Goal: Task Accomplishment & Management: Complete application form

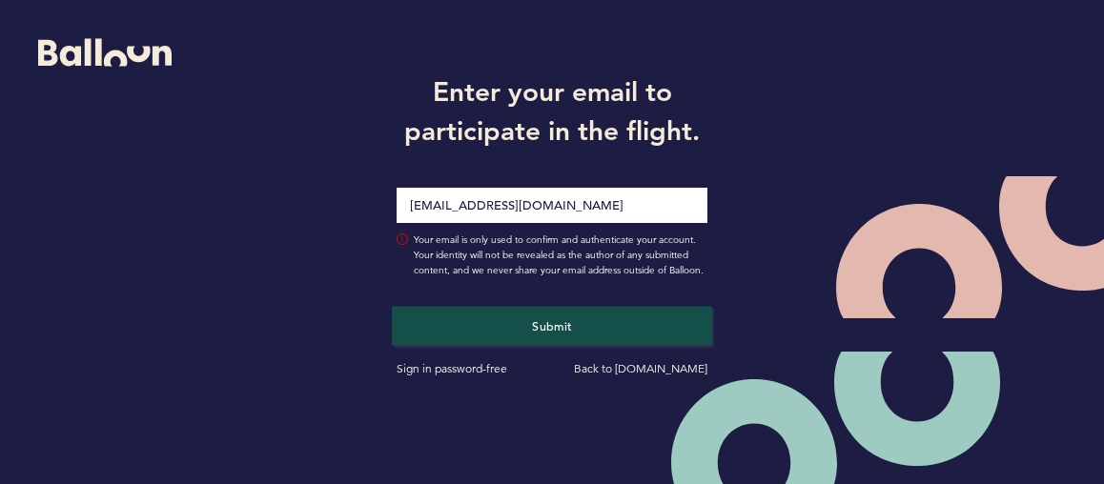
type input "[EMAIL_ADDRESS][DOMAIN_NAME]"
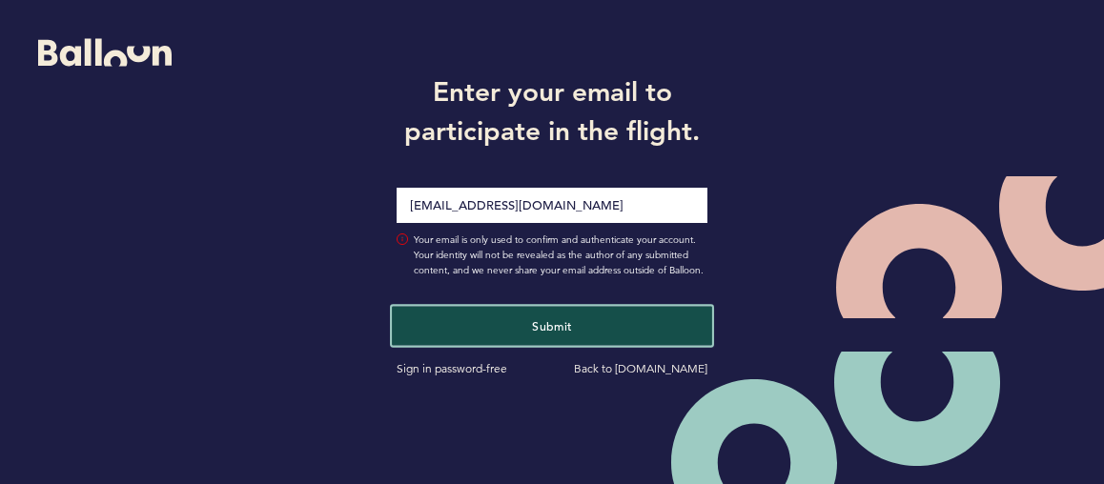
click at [555, 314] on button "Submit" at bounding box center [552, 325] width 320 height 39
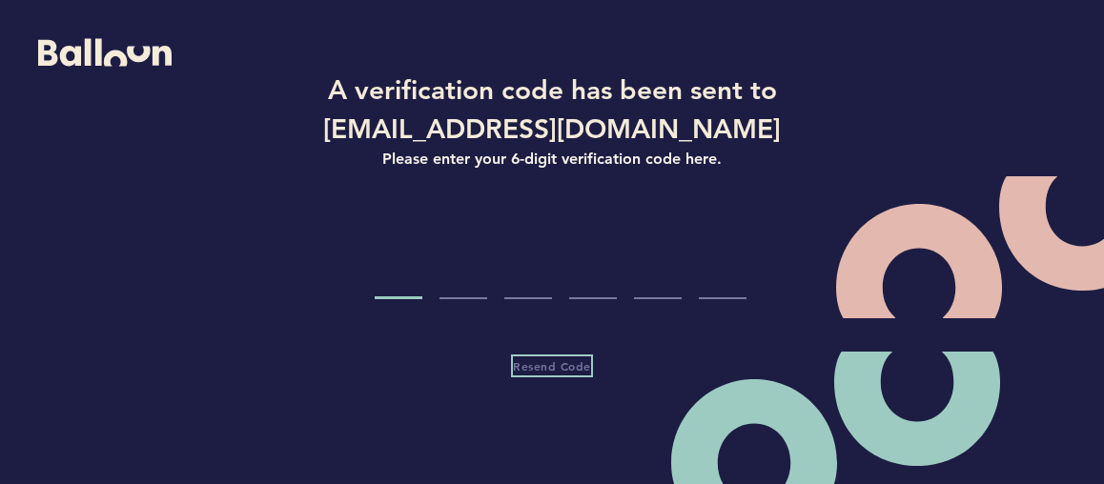
click at [546, 360] on span "Resend Code" at bounding box center [552, 365] width 78 height 15
type input "8"
type input "6"
type input "7"
type input "2"
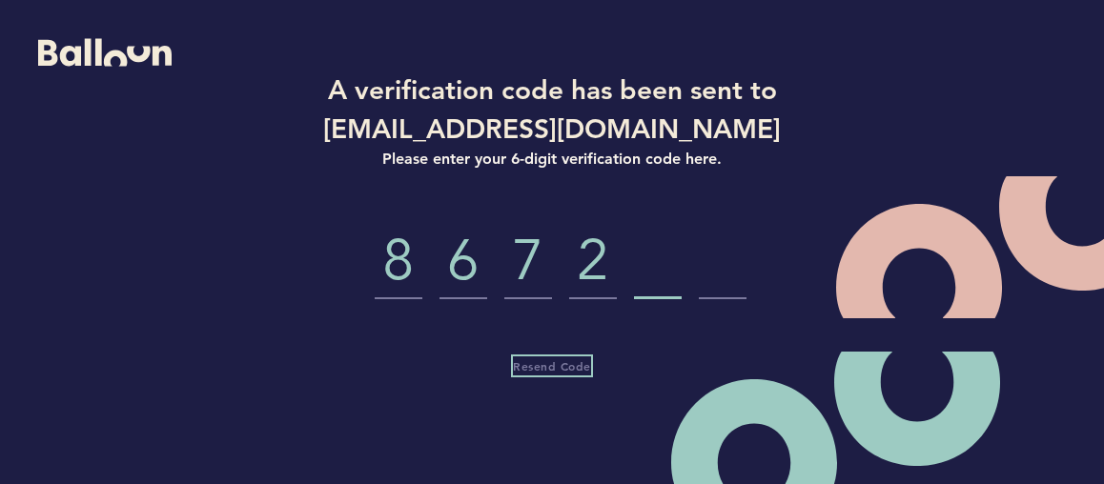
type input "4"
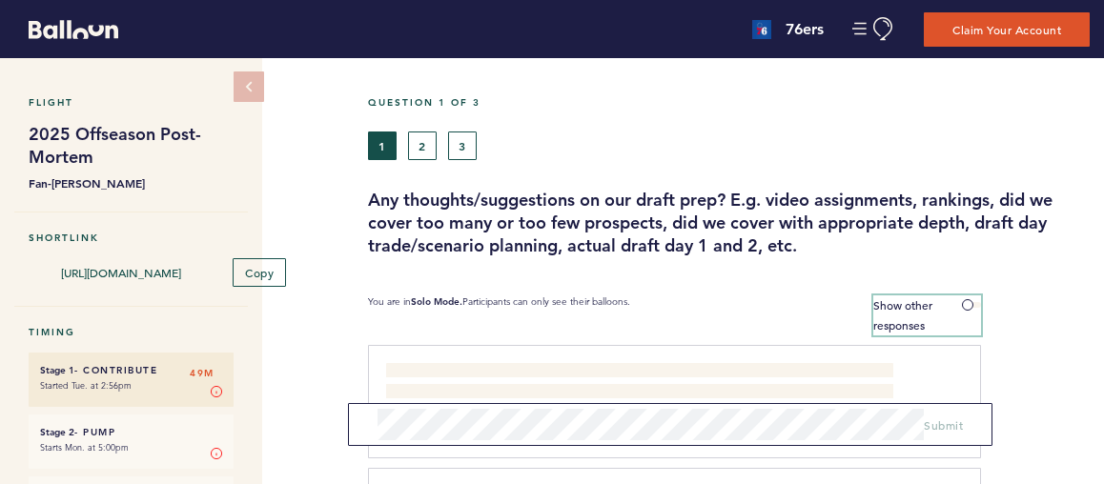
click at [968, 303] on span at bounding box center [971, 305] width 19 height 6
click at [0, 0] on input "Show other responses" at bounding box center [0, 0] width 0 height 0
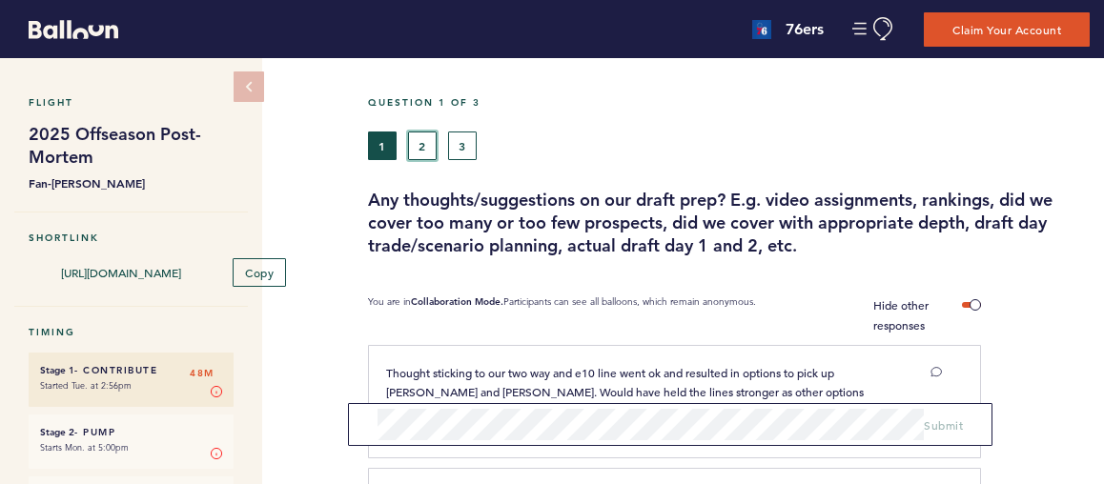
click at [422, 137] on button "2" at bounding box center [422, 146] width 29 height 29
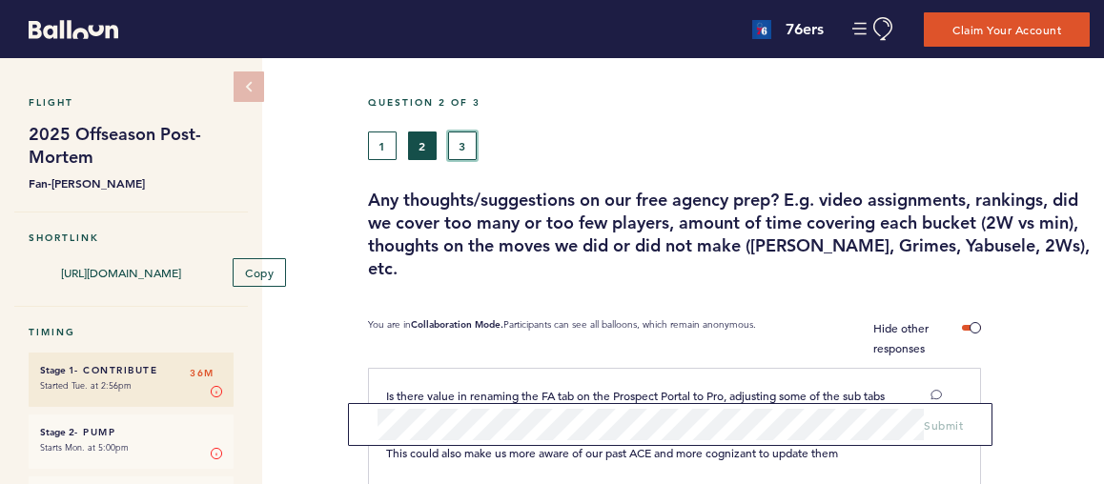
click at [472, 132] on button "3" at bounding box center [462, 146] width 29 height 29
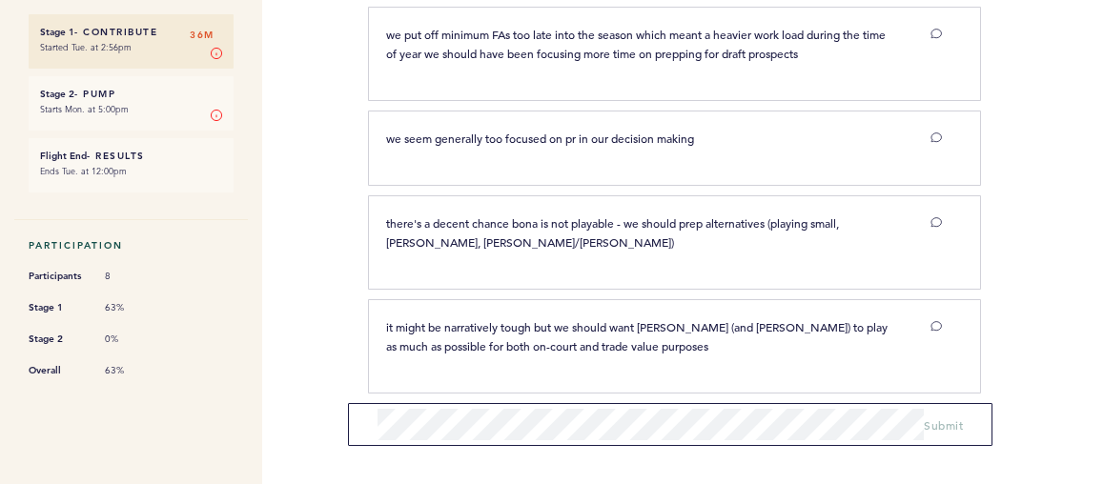
scroll to position [350, 0]
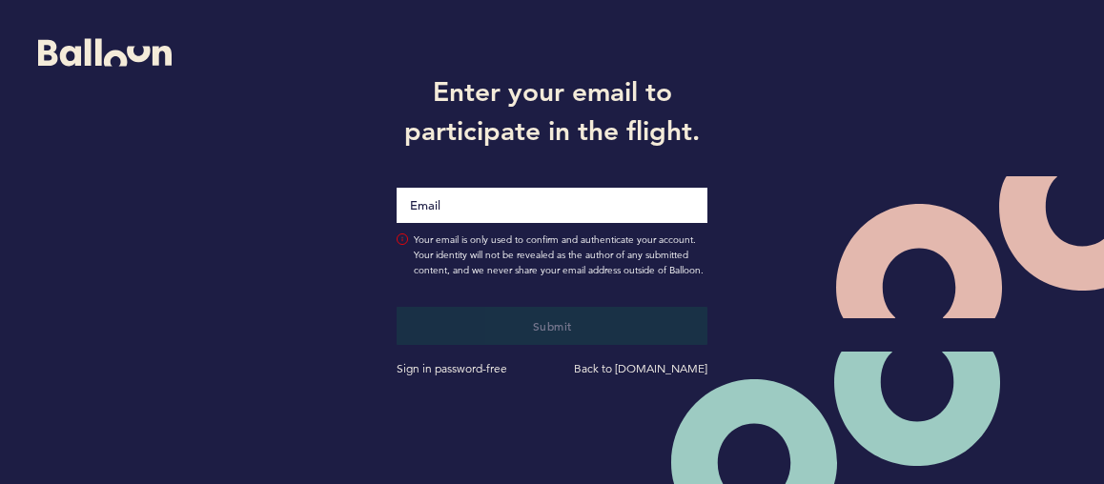
click at [568, 203] on input "Email" at bounding box center [552, 205] width 311 height 35
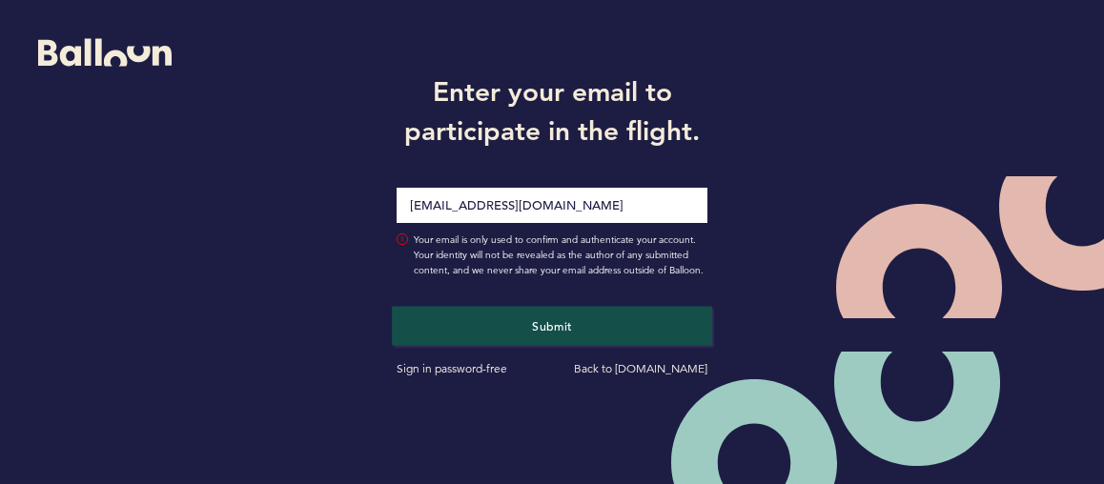
type input "[EMAIL_ADDRESS][DOMAIN_NAME]"
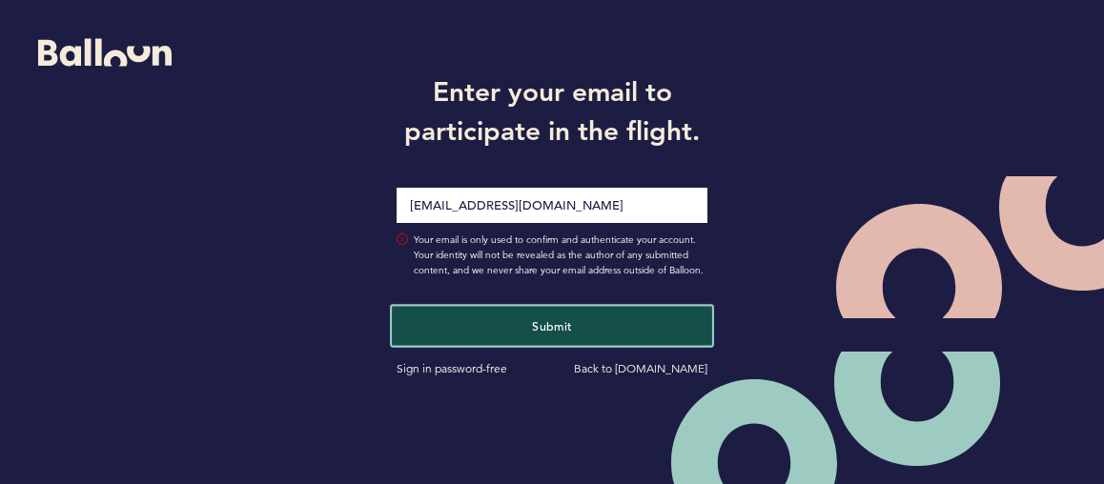
click at [547, 317] on button "Submit" at bounding box center [552, 325] width 320 height 39
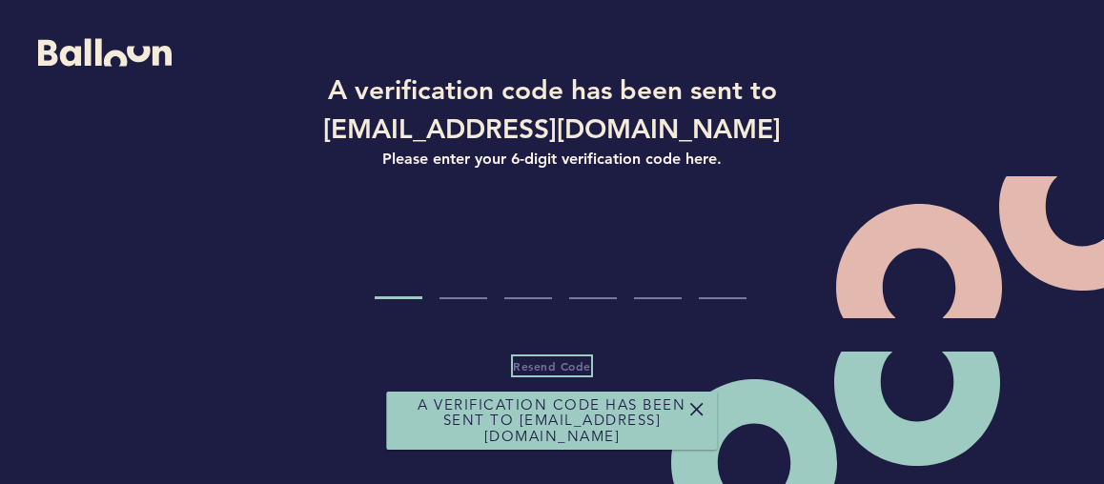
click at [548, 371] on span "Resend Code" at bounding box center [552, 365] width 78 height 15
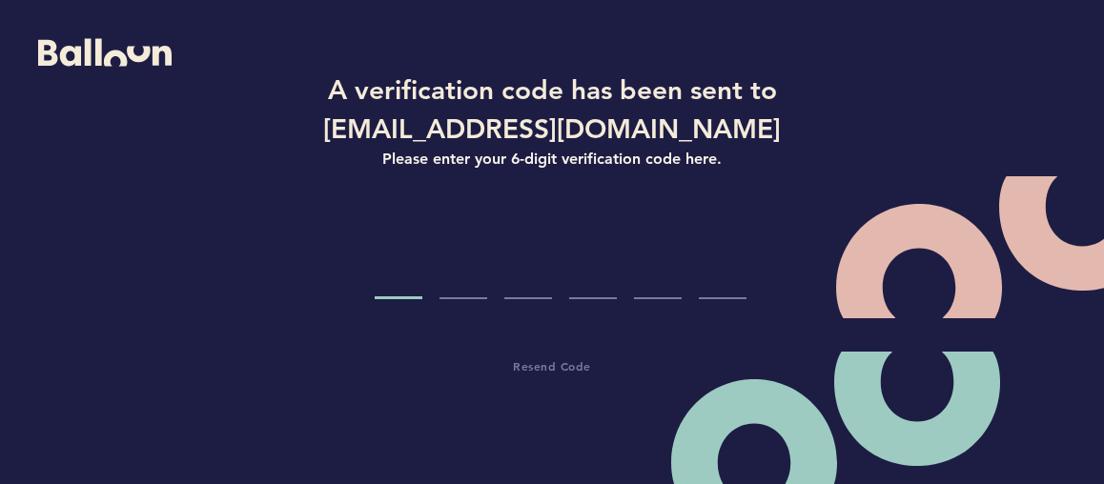
click at [408, 297] on input "Code digit 1" at bounding box center [399, 263] width 48 height 71
type input "1"
type input "7"
type input "3"
type input "9"
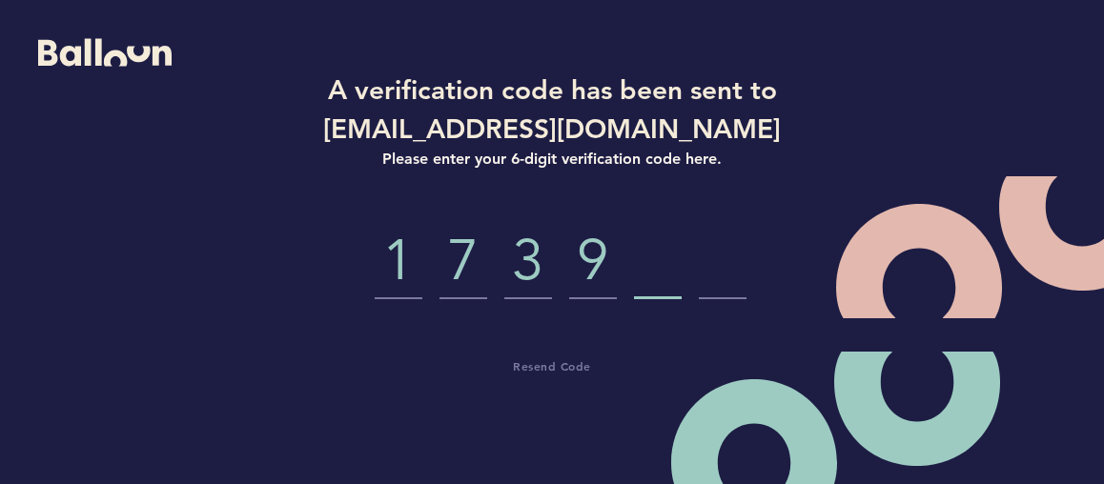
type input "3"
type input "6"
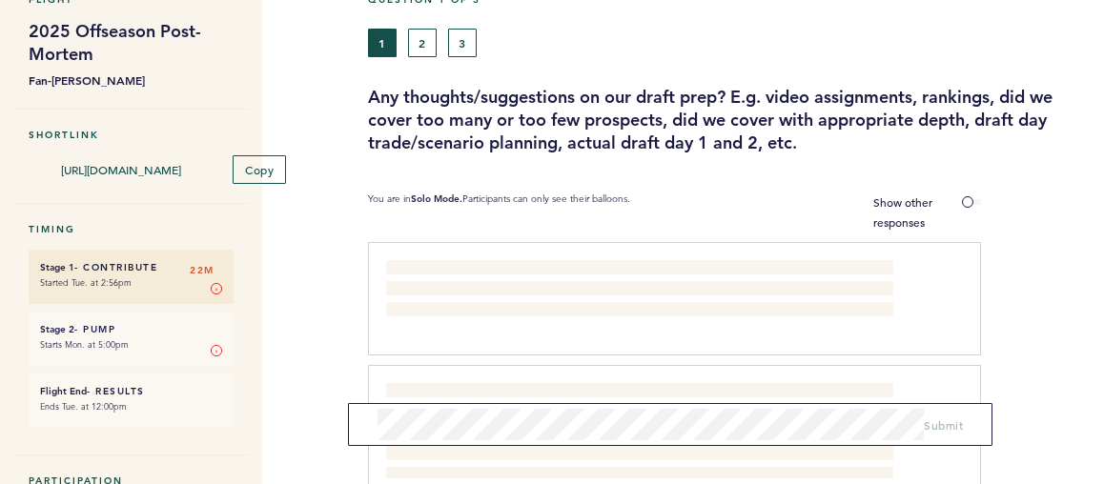
scroll to position [110, 0]
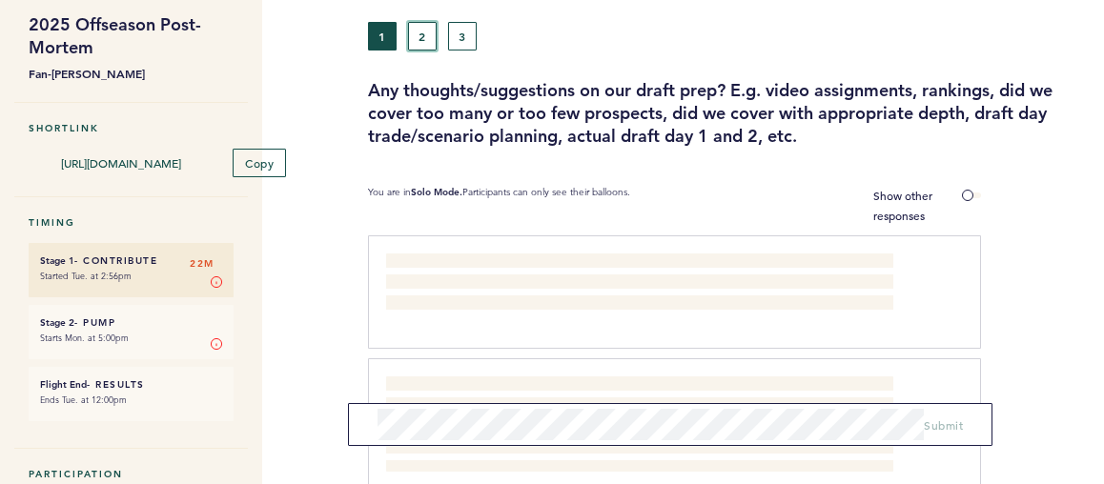
click at [432, 31] on button "2" at bounding box center [422, 36] width 29 height 29
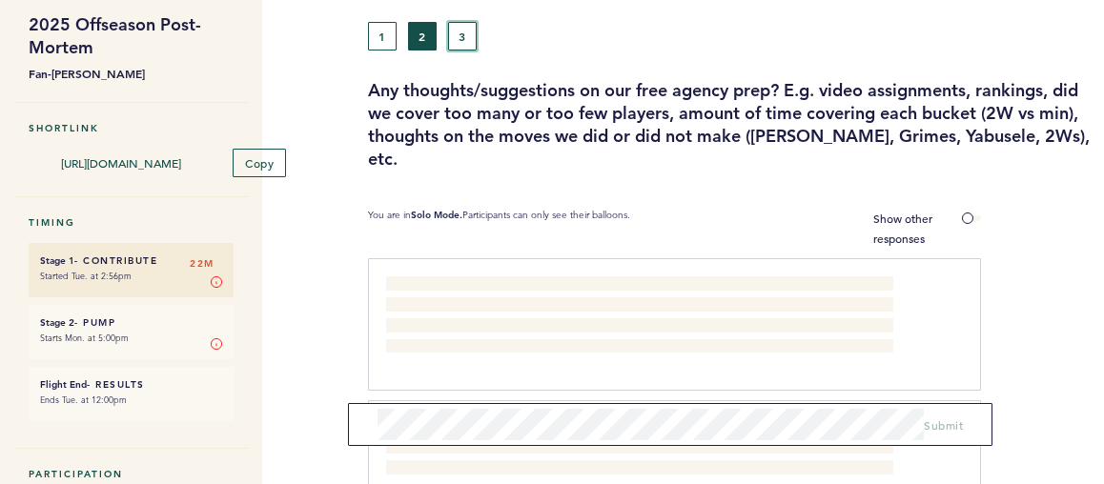
click at [464, 44] on button "3" at bounding box center [462, 36] width 29 height 29
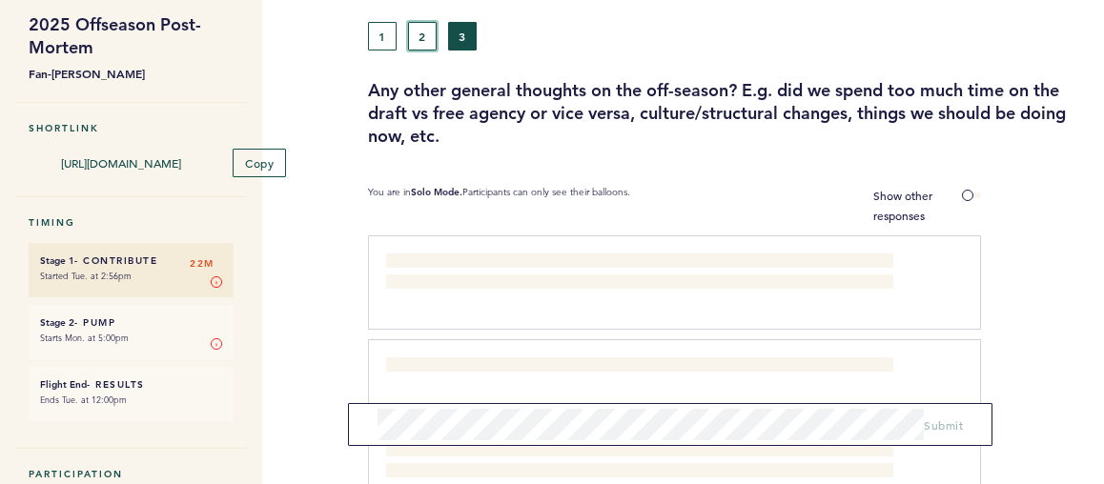
click at [419, 35] on button "2" at bounding box center [422, 36] width 29 height 29
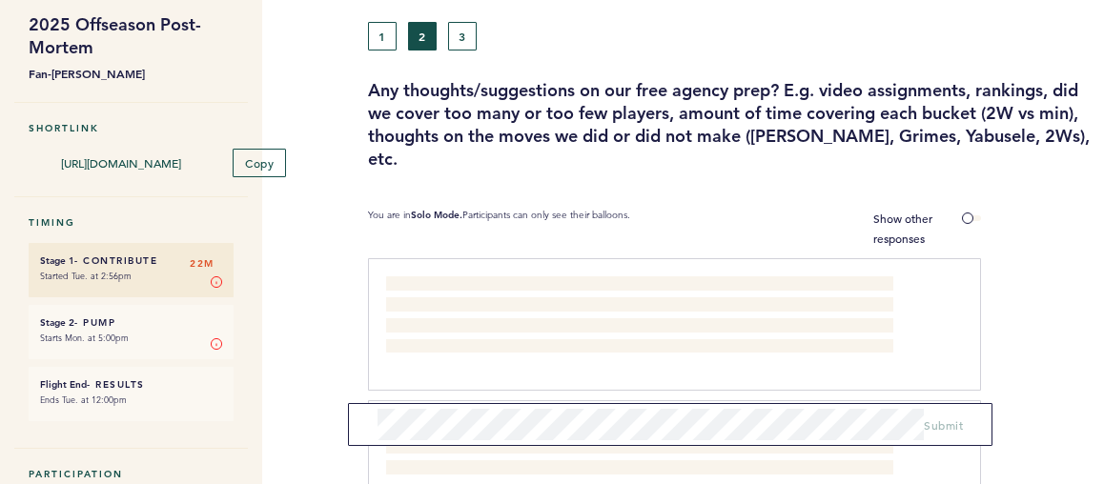
click at [364, 31] on div "1 2 3" at bounding box center [635, 36] width 562 height 29
click at [378, 31] on button "1" at bounding box center [382, 36] width 29 height 29
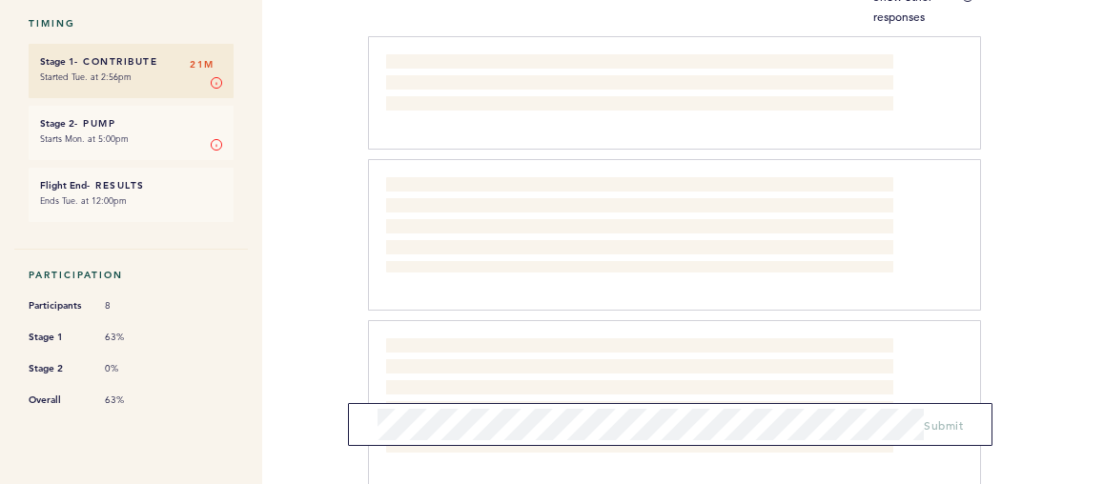
scroll to position [318, 0]
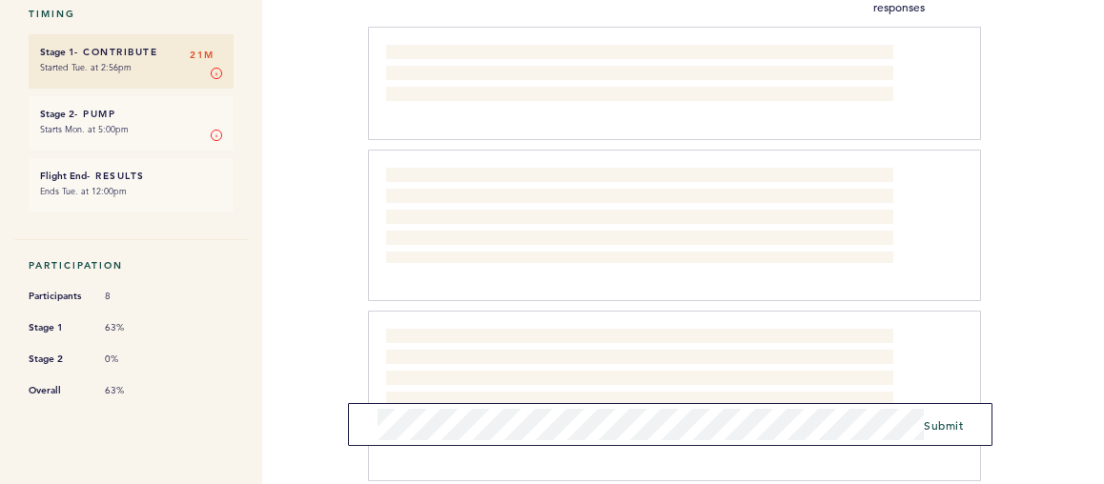
click at [339, 418] on div "76ers [EMAIL_ADDRESS][DOMAIN_NAME] Team Domain: 76ers Notification Preferences …" at bounding box center [552, 242] width 1104 height 484
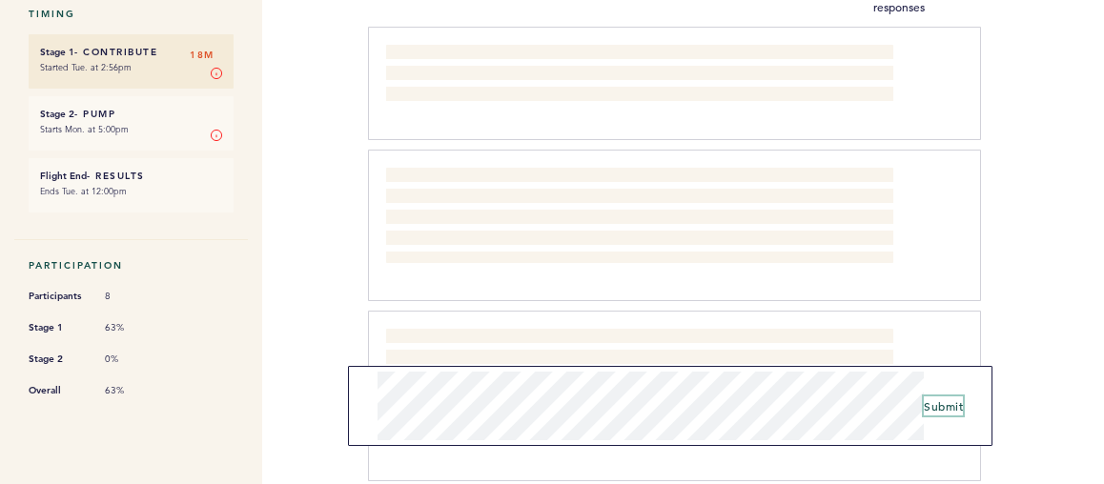
click at [934, 399] on span "Submit" at bounding box center [943, 405] width 39 height 15
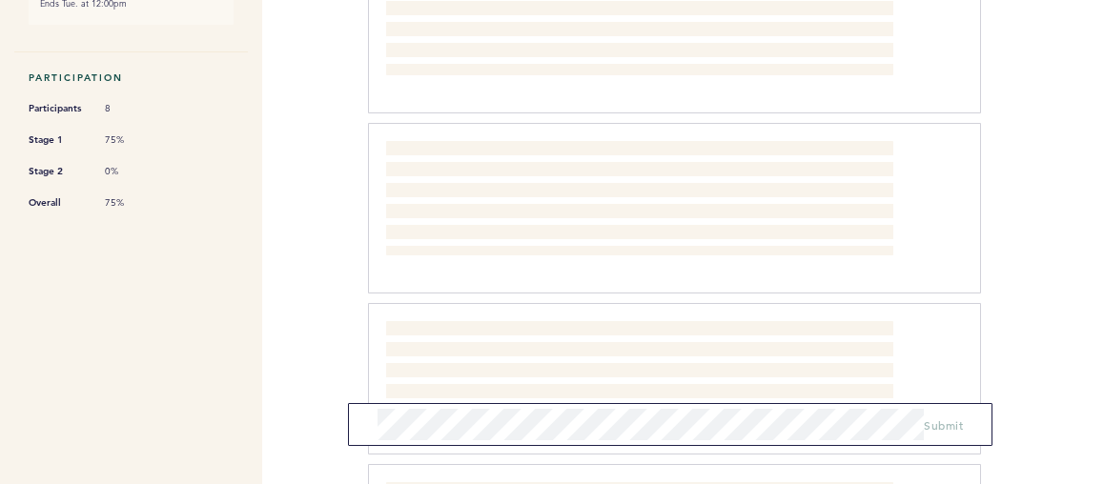
scroll to position [0, 0]
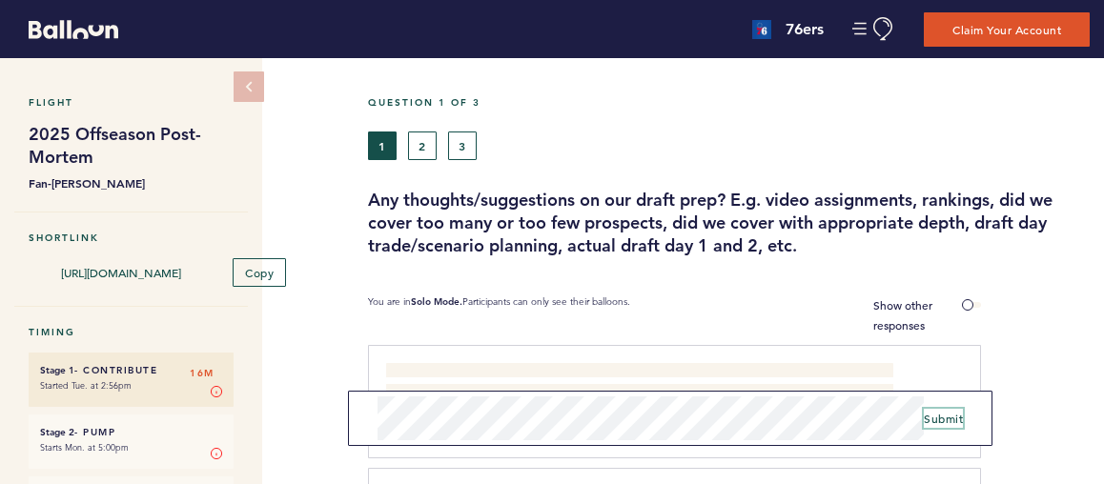
click at [935, 413] on span "Submit" at bounding box center [943, 418] width 39 height 15
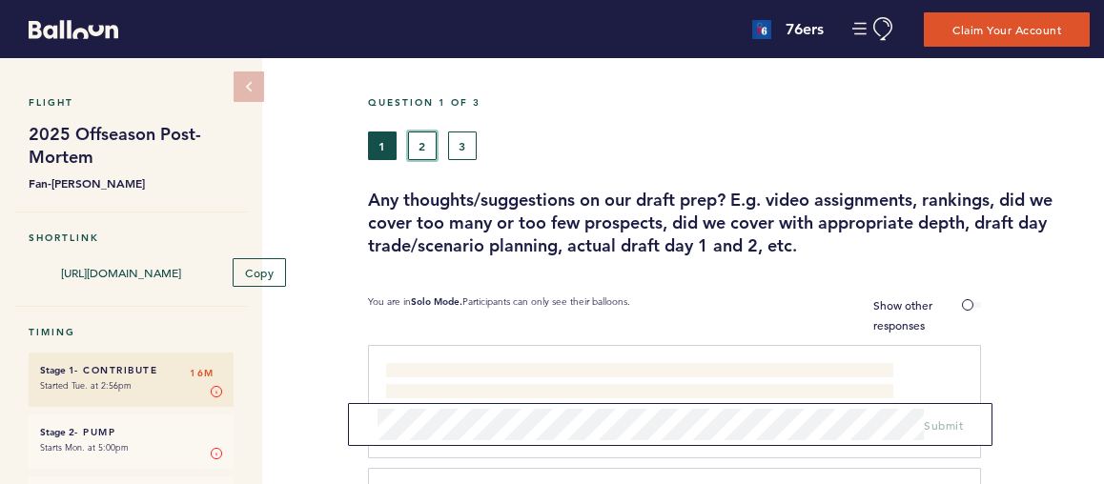
click at [425, 144] on button "2" at bounding box center [422, 146] width 29 height 29
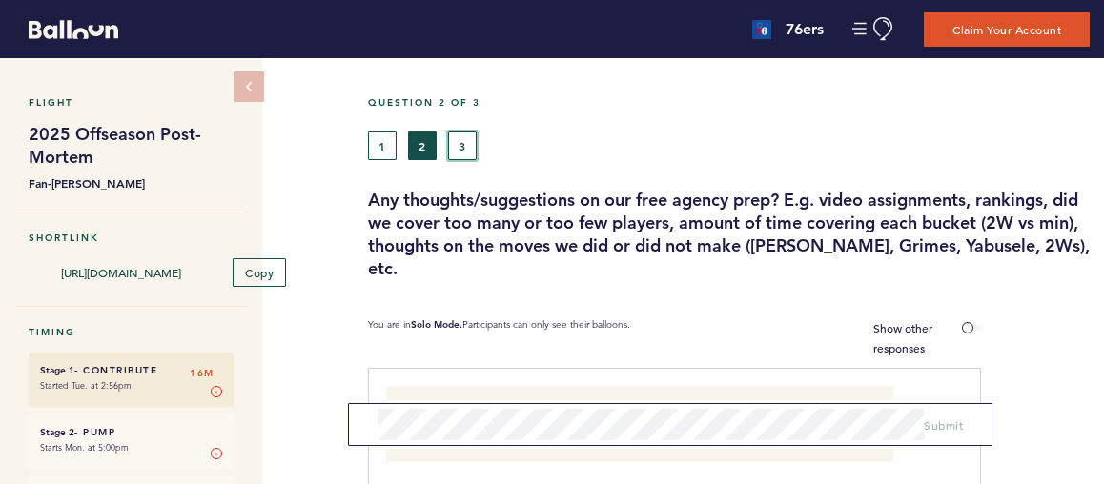
click at [459, 132] on button "3" at bounding box center [462, 146] width 29 height 29
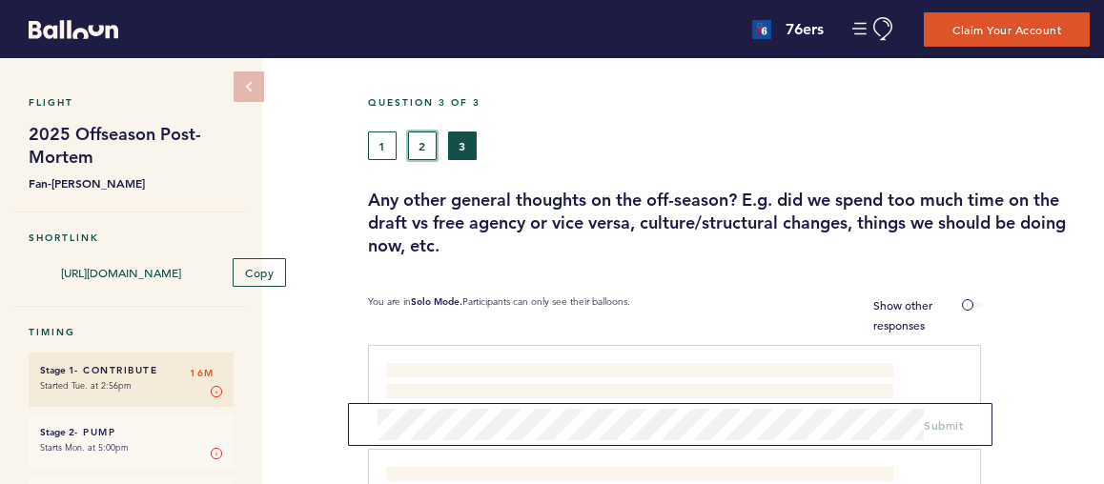
click at [423, 138] on button "2" at bounding box center [422, 146] width 29 height 29
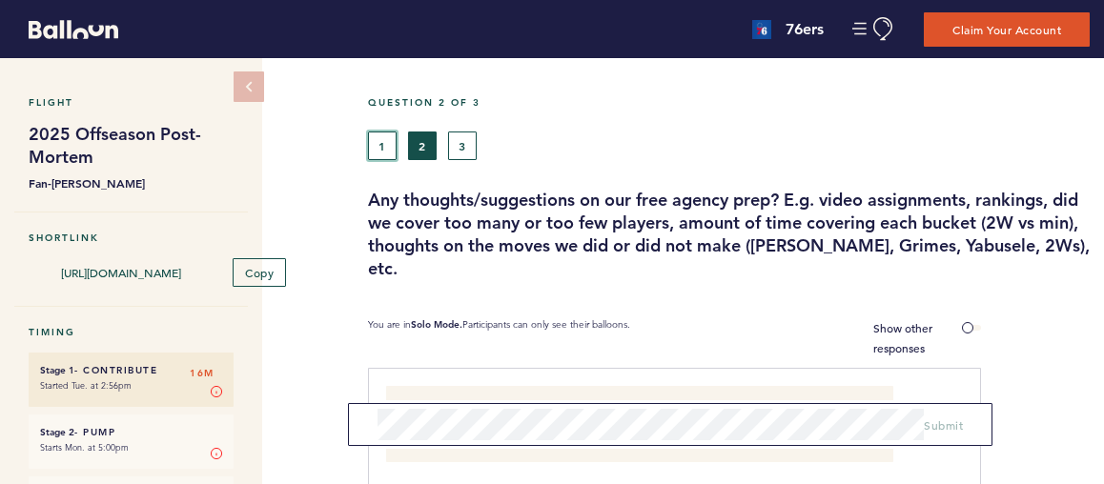
click at [377, 147] on button "1" at bounding box center [382, 146] width 29 height 29
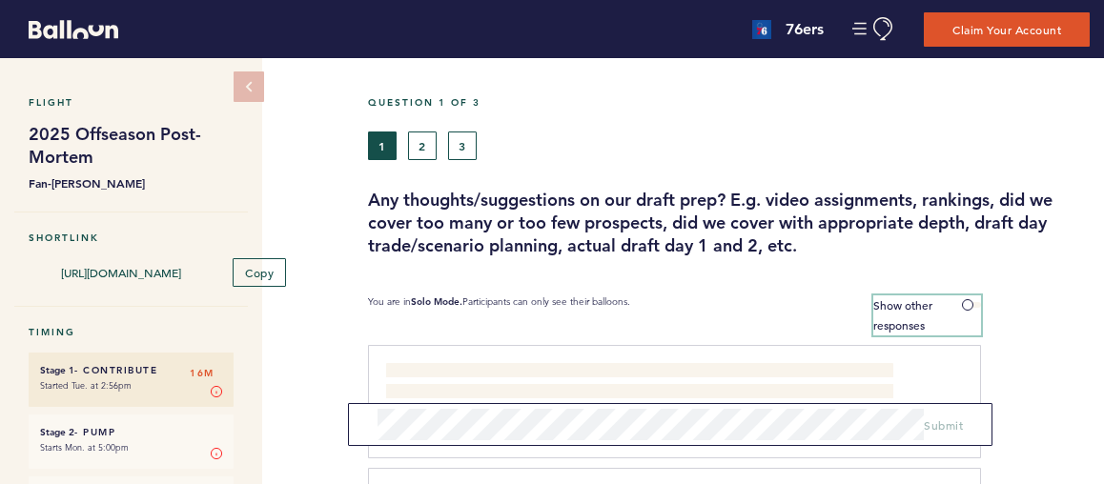
click at [973, 308] on label "Show other responses" at bounding box center [927, 315] width 109 height 40
click at [0, 0] on input "Show other responses" at bounding box center [0, 0] width 0 height 0
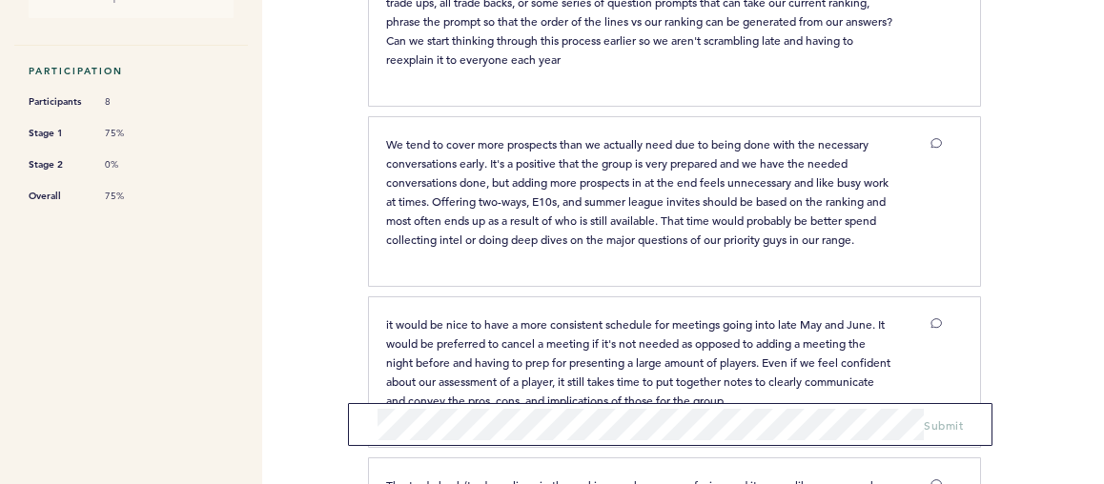
scroll to position [17, 0]
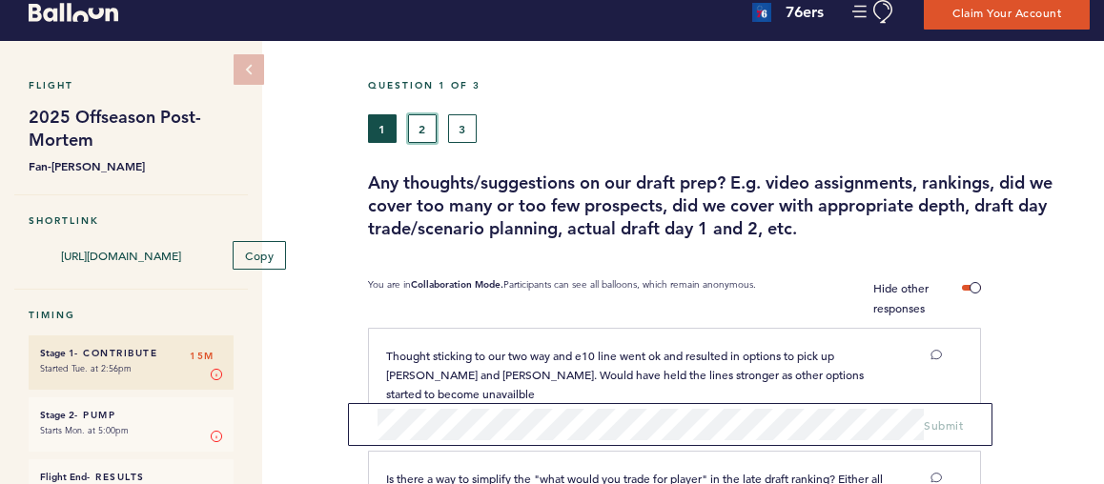
click at [415, 132] on button "2" at bounding box center [422, 128] width 29 height 29
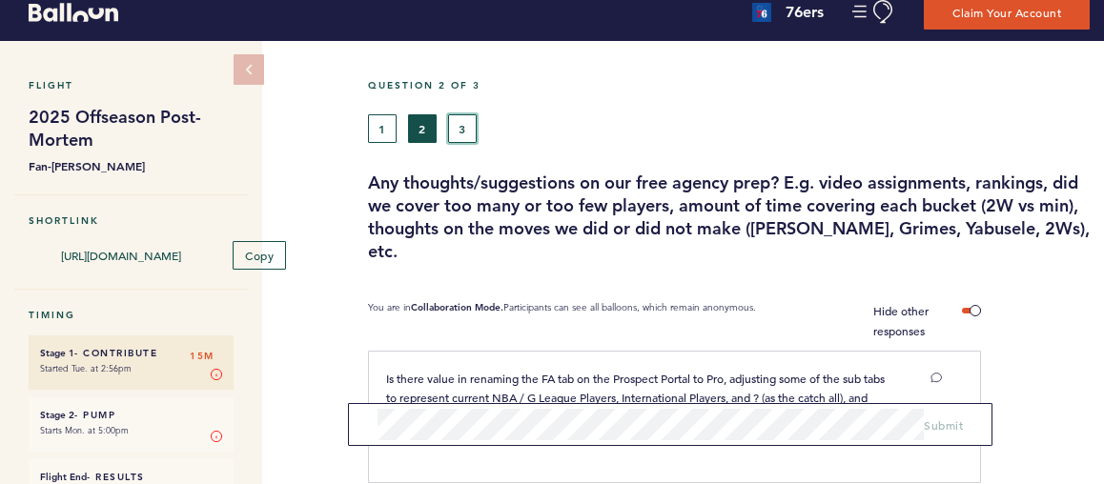
click at [475, 121] on button "3" at bounding box center [462, 128] width 29 height 29
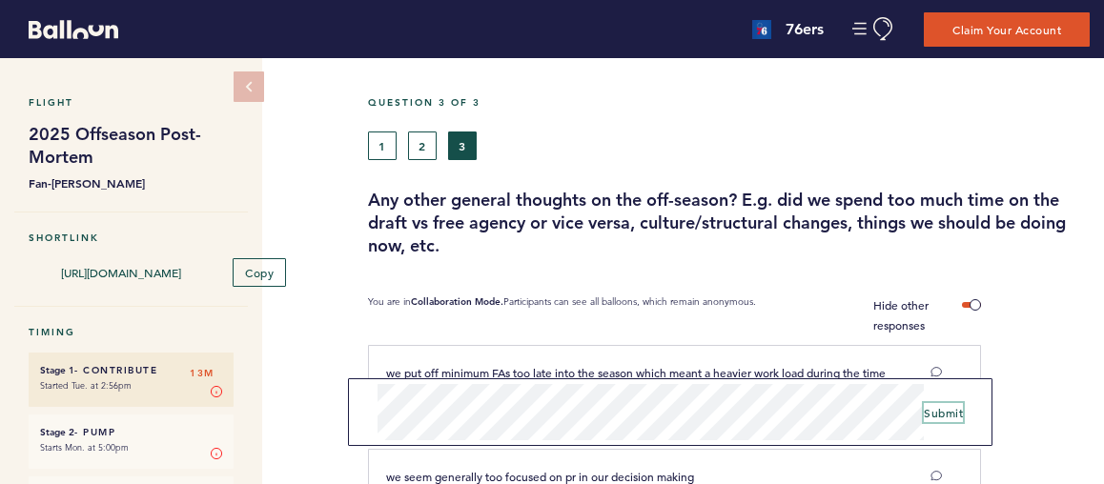
click at [937, 406] on span "Submit" at bounding box center [943, 412] width 39 height 15
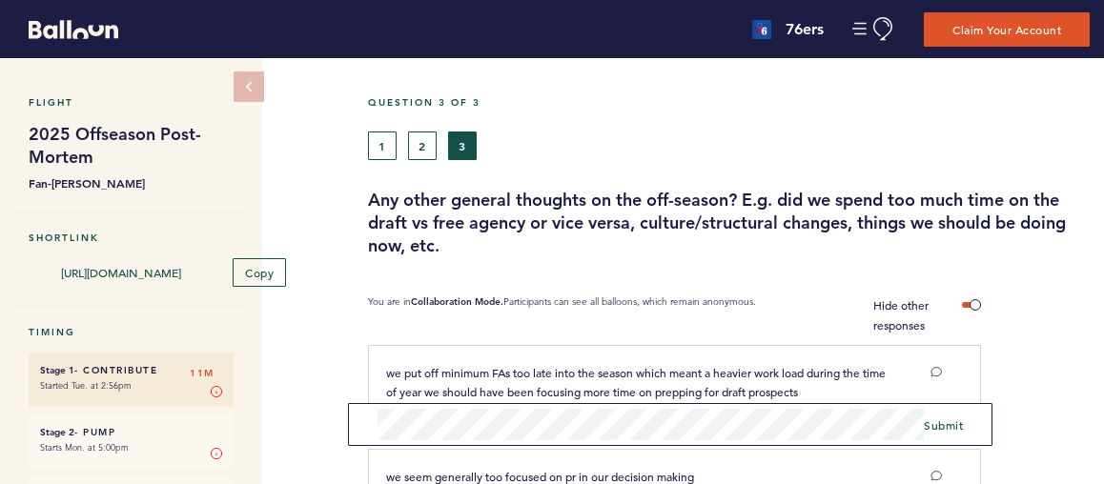
click at [305, 398] on div "Flight 2025 Offseason Post-Mortem Fan-[PERSON_NAME] Shortlink [URL][DOMAIN_NAME…" at bounding box center [552, 271] width 1104 height 426
click at [378, 141] on button "1" at bounding box center [382, 146] width 29 height 29
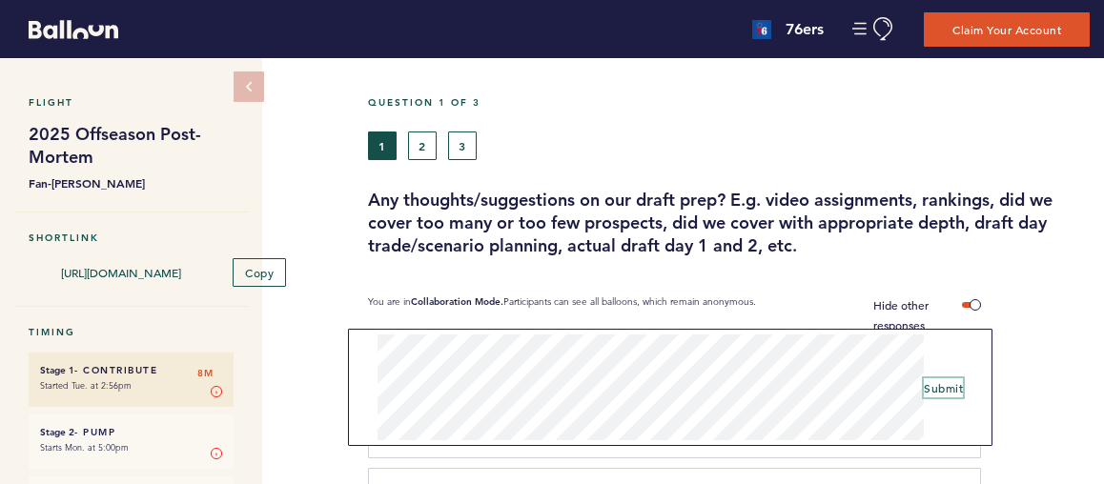
click at [944, 386] on span "Submit" at bounding box center [943, 387] width 39 height 15
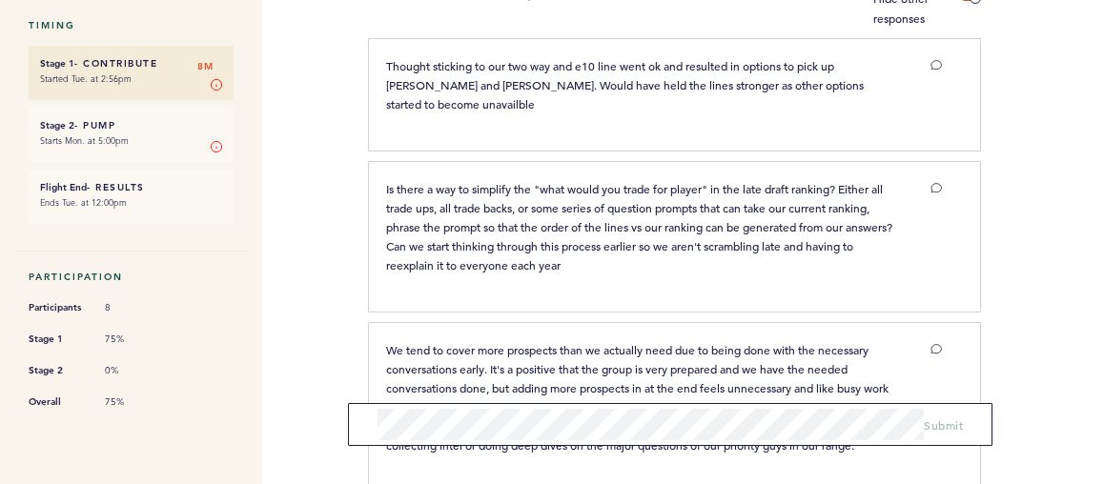
scroll to position [315, 0]
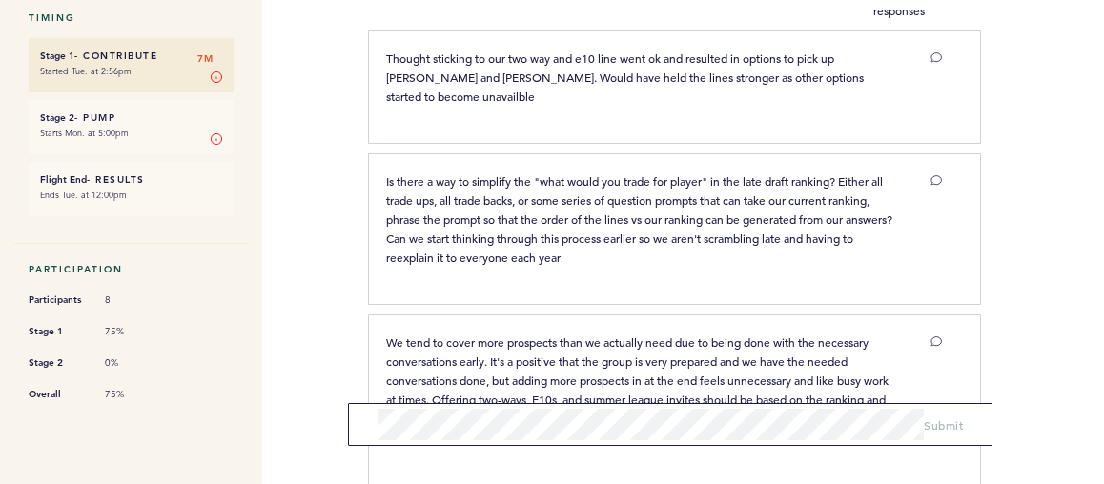
click at [1015, 252] on div at bounding box center [1042, 236] width 123 height 156
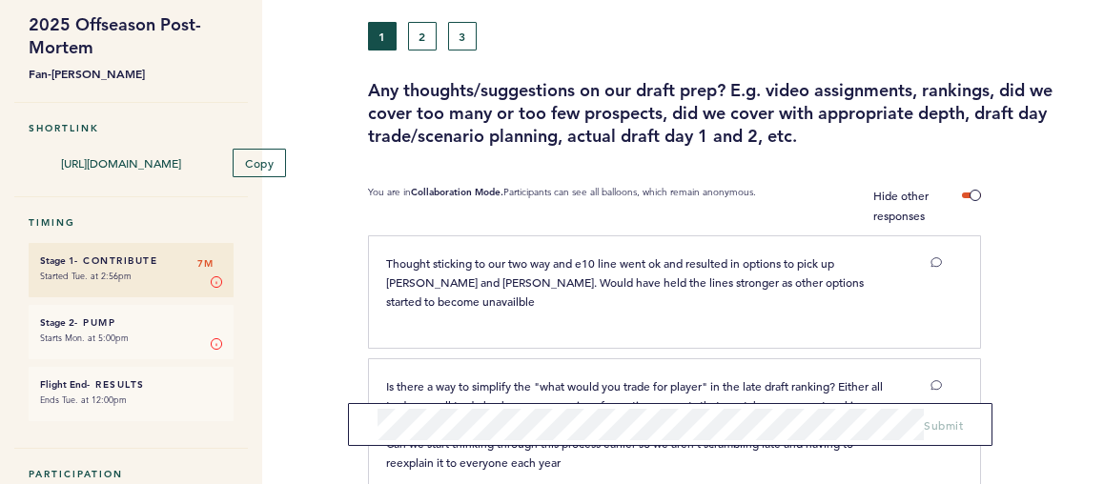
scroll to position [0, 0]
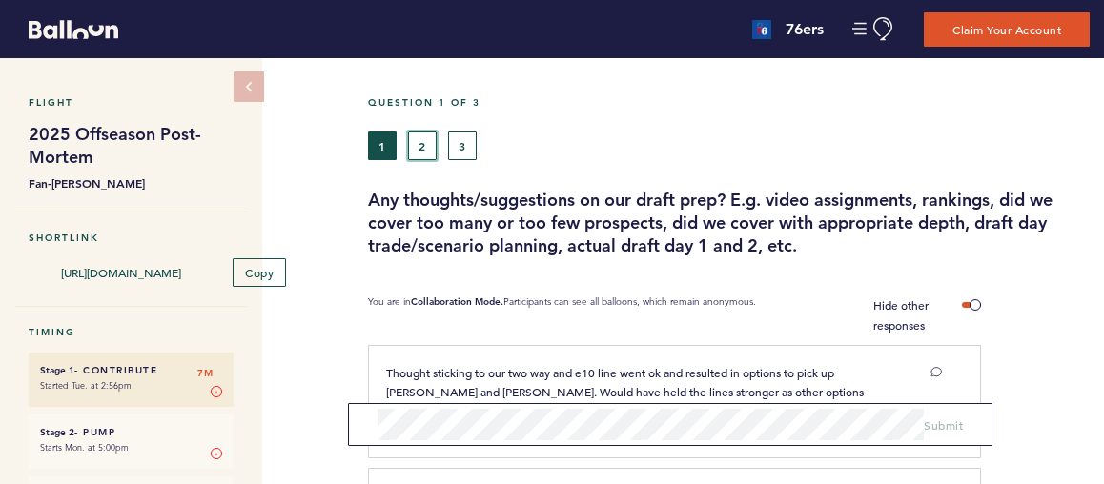
click at [413, 138] on button "2" at bounding box center [422, 146] width 29 height 29
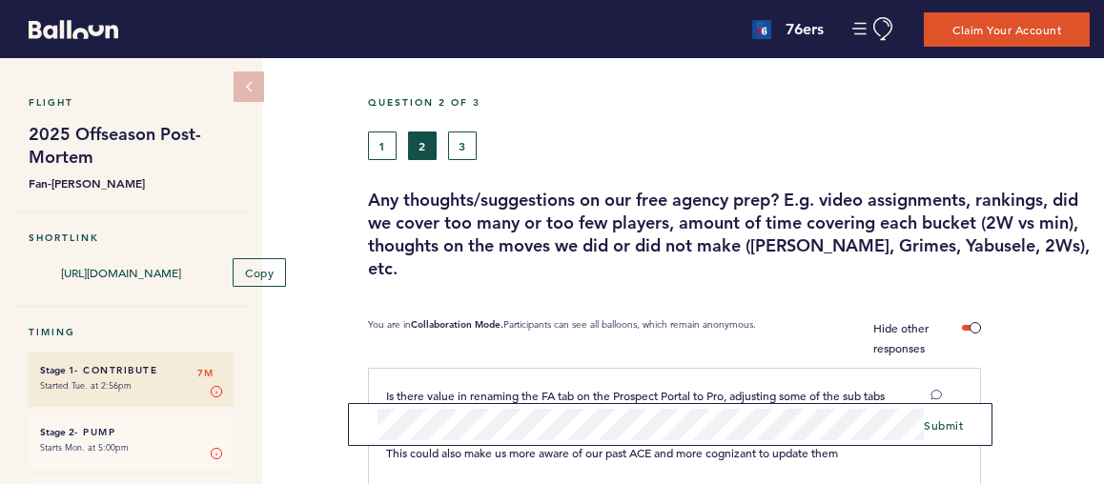
click at [366, 409] on form "Submit" at bounding box center [670, 424] width 644 height 43
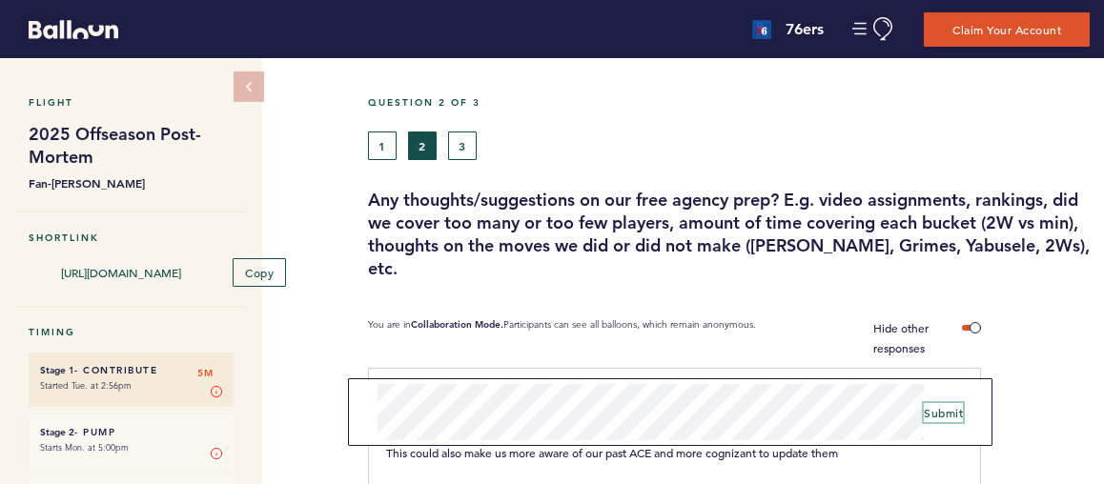
click at [949, 411] on span "Submit" at bounding box center [943, 412] width 39 height 15
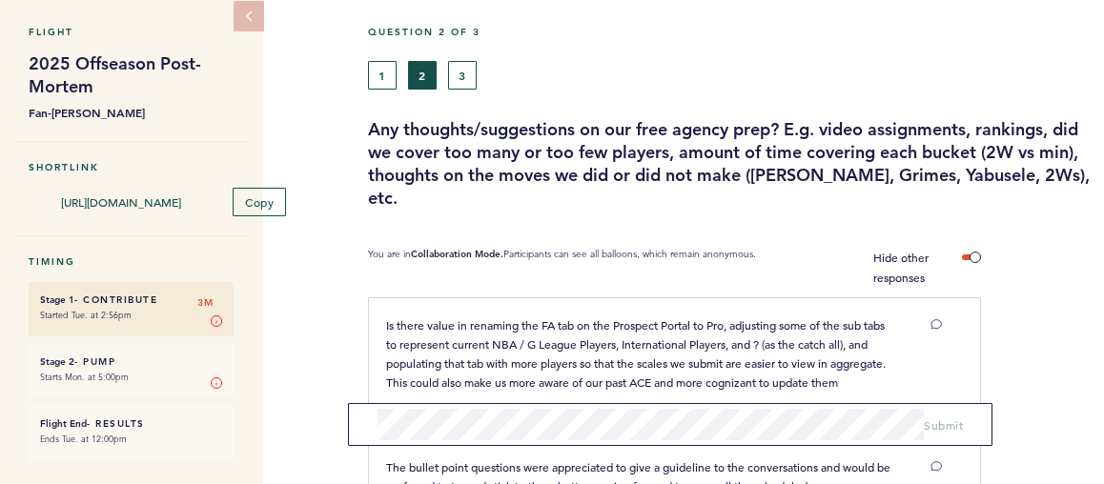
scroll to position [98, 0]
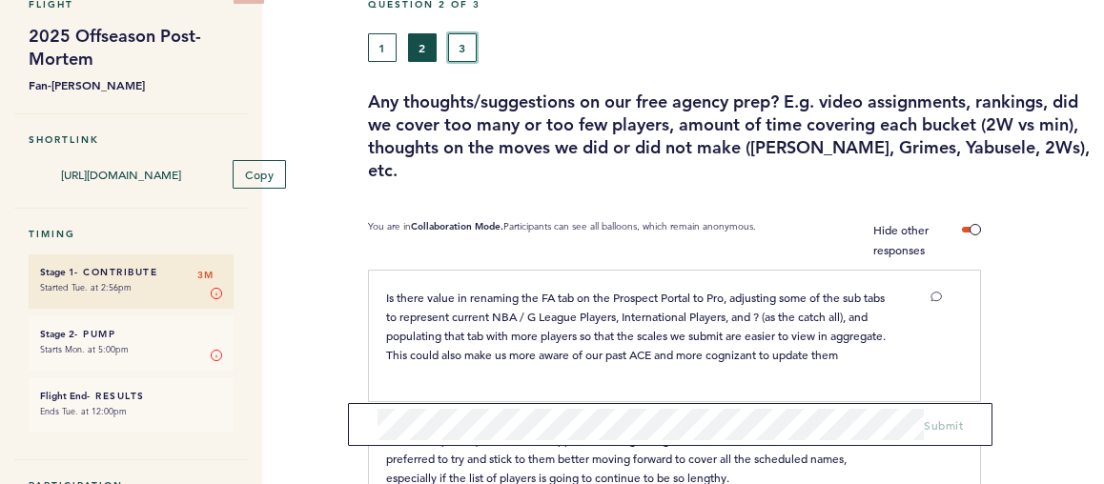
click at [452, 55] on button "3" at bounding box center [462, 47] width 29 height 29
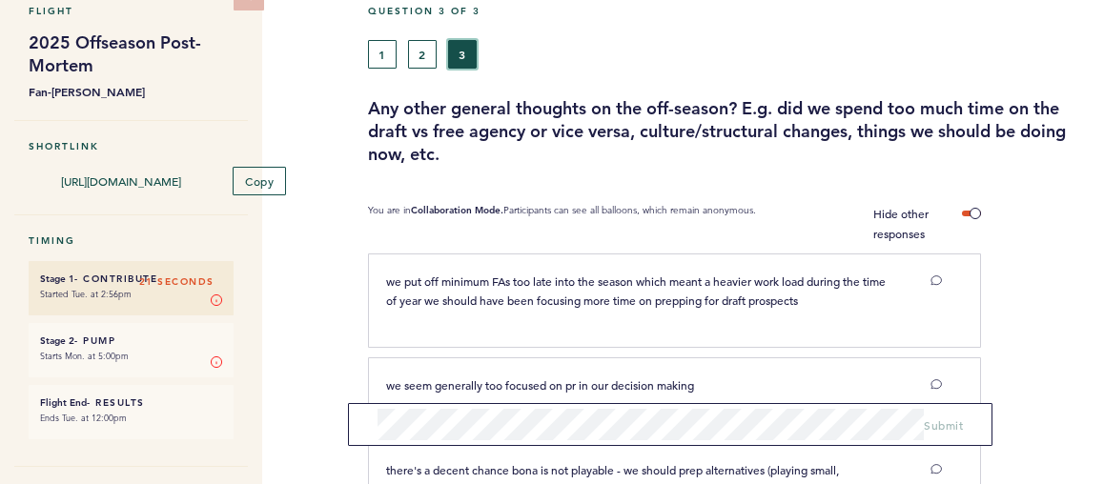
scroll to position [101, 0]
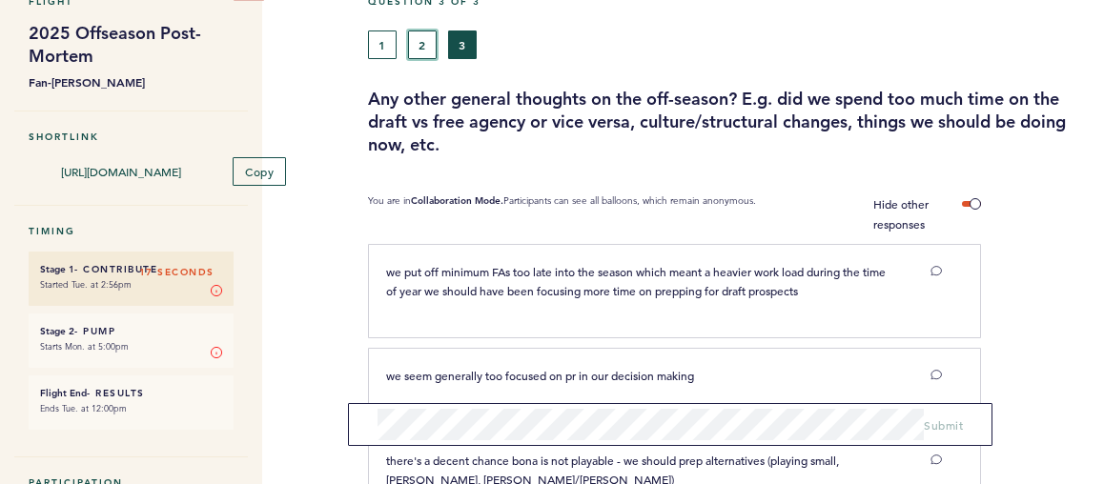
click at [427, 46] on button "2" at bounding box center [422, 45] width 29 height 29
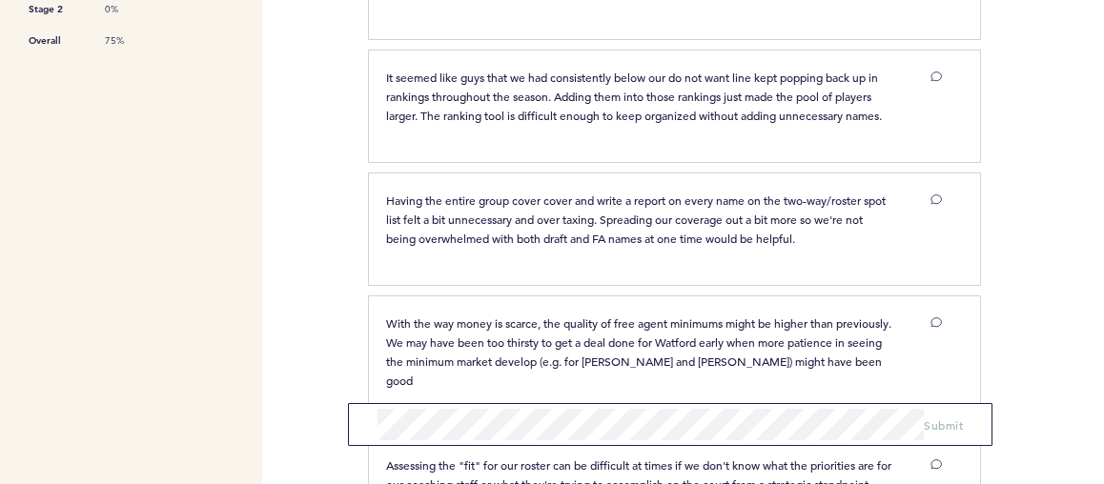
scroll to position [701, 0]
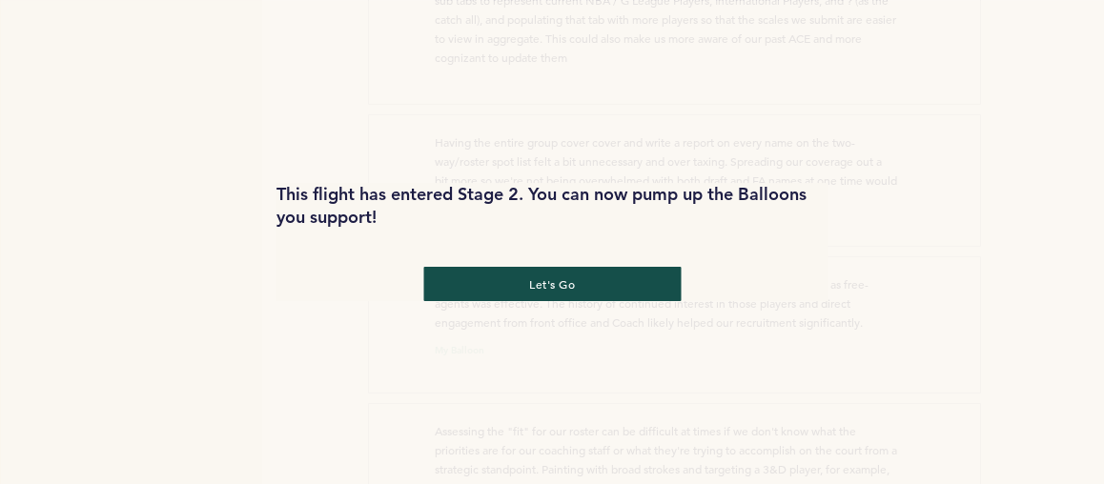
scroll to position [745, 0]
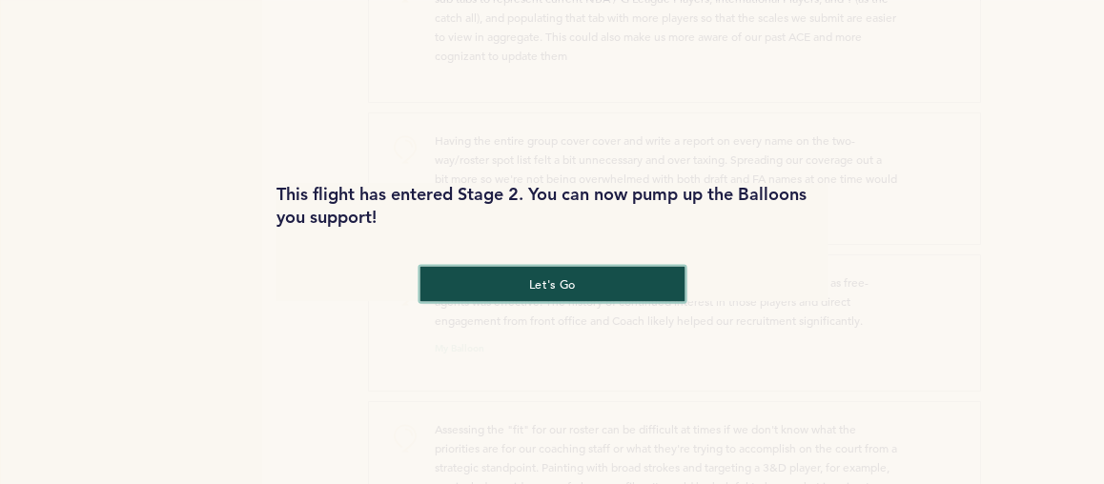
click at [542, 268] on button "let's go" at bounding box center [551, 283] width 265 height 35
